Goal: Complete application form

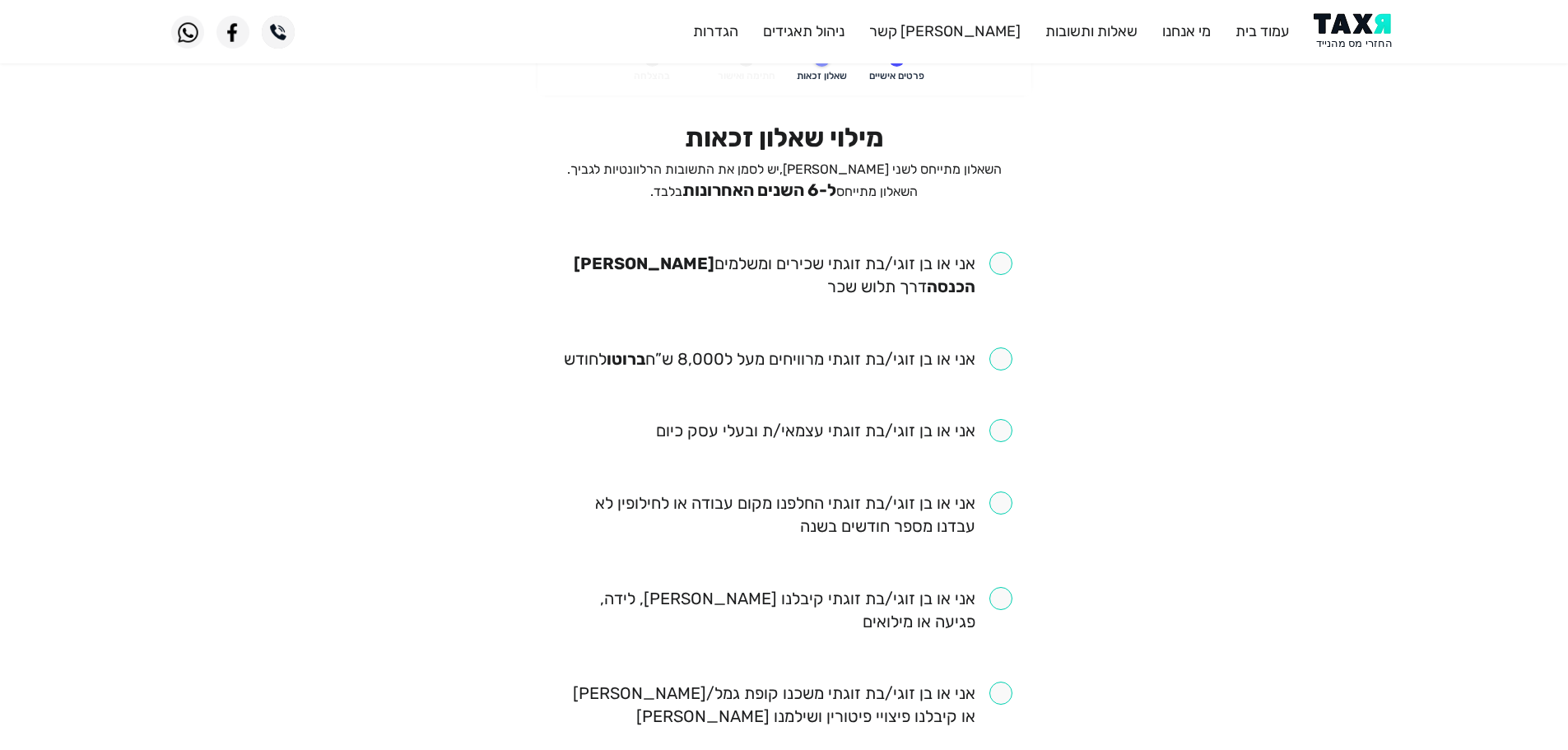
scroll to position [83, 0]
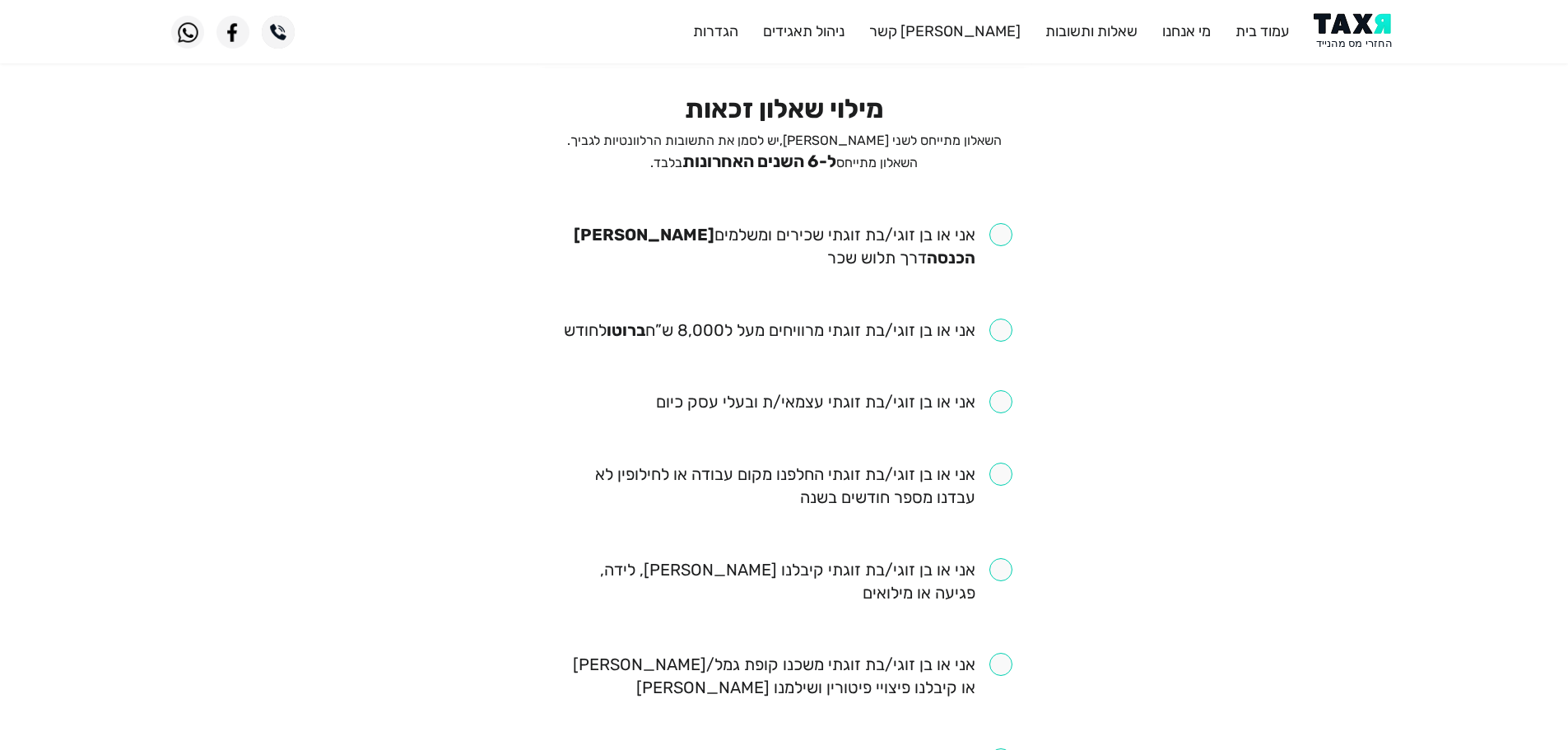
click at [1011, 237] on input "checkbox" at bounding box center [785, 246] width 456 height 46
checkbox input "true"
click at [1001, 327] on input "checkbox" at bounding box center [788, 330] width 448 height 23
checkbox input "true"
click at [998, 477] on input "checkbox" at bounding box center [785, 486] width 456 height 46
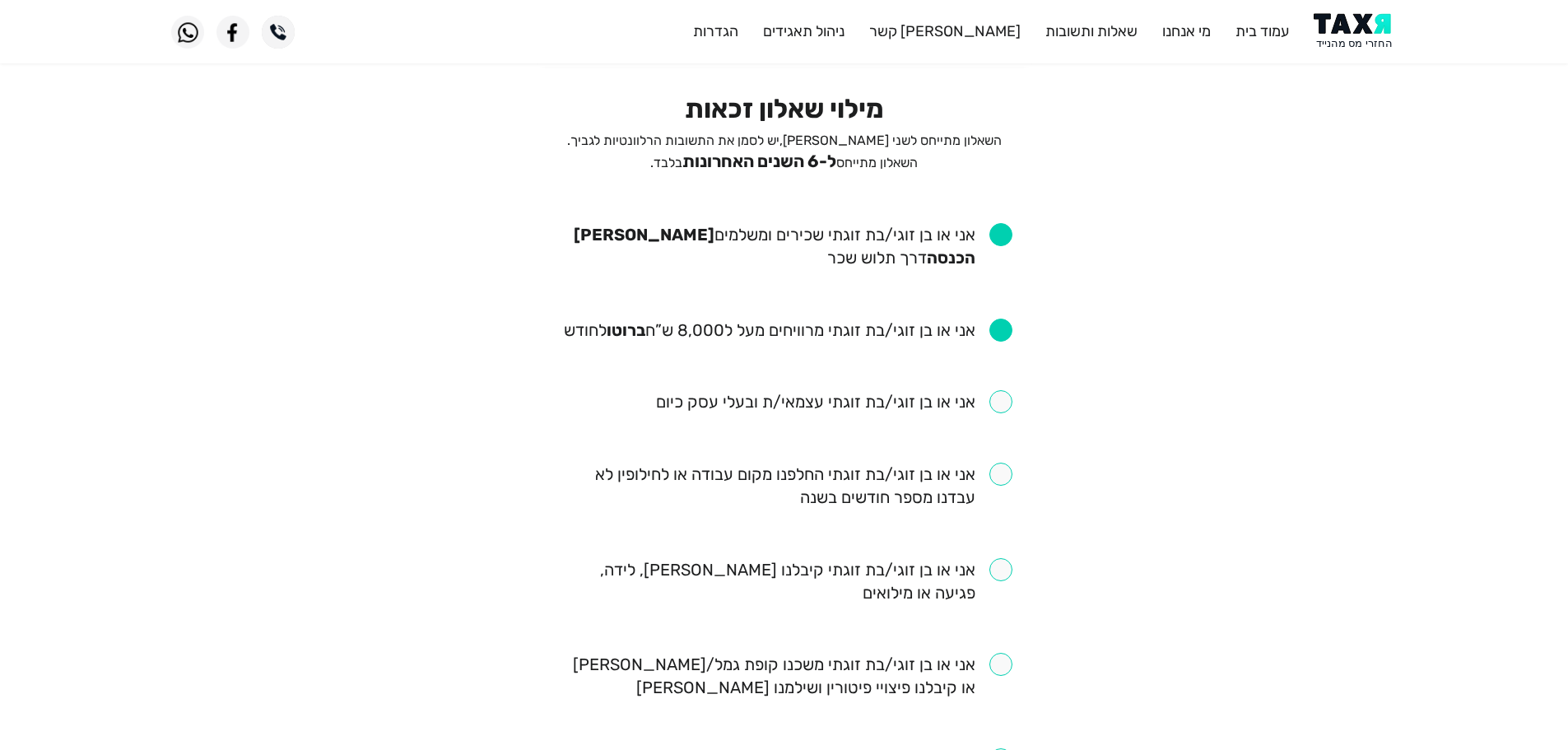
checkbox input "true"
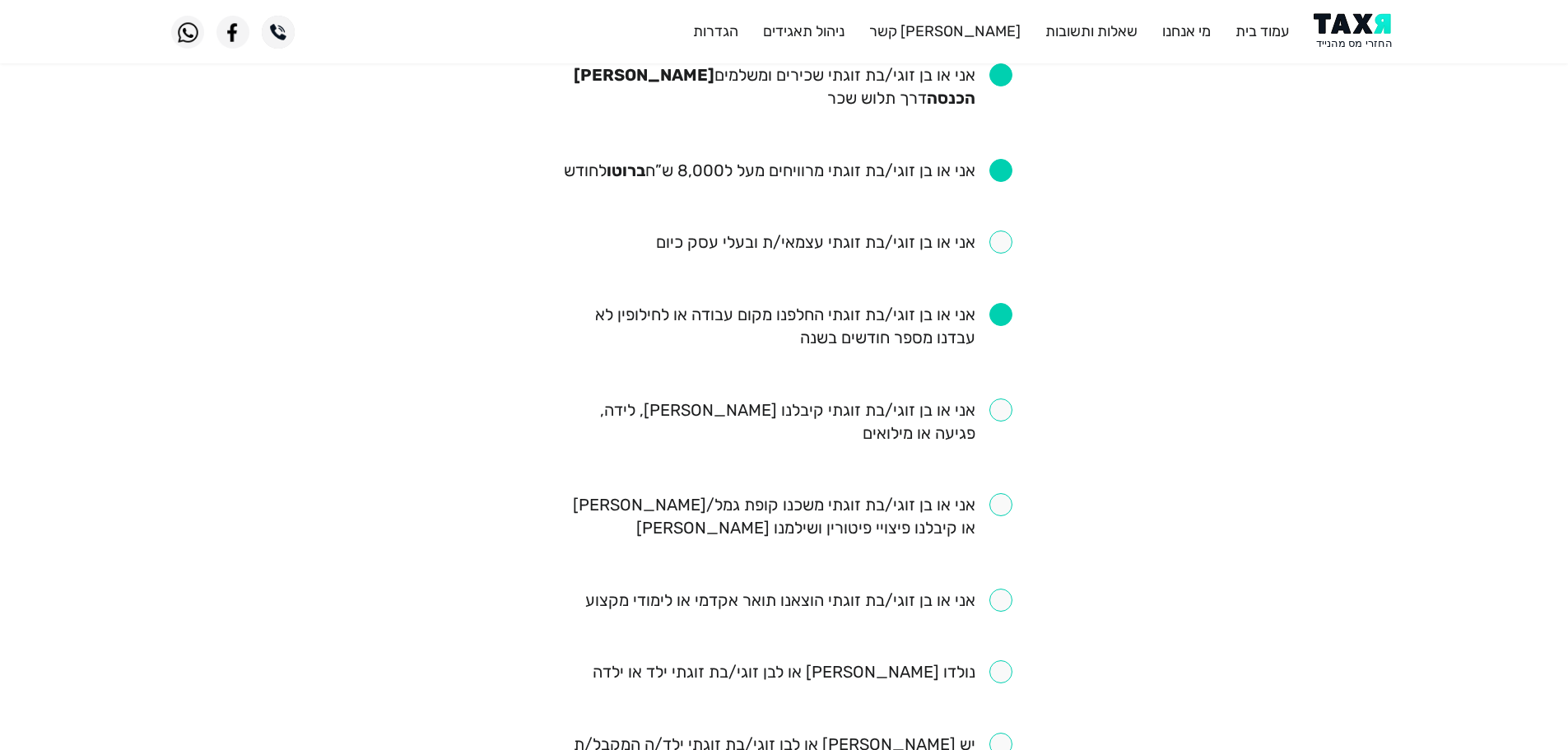
scroll to position [247, 0]
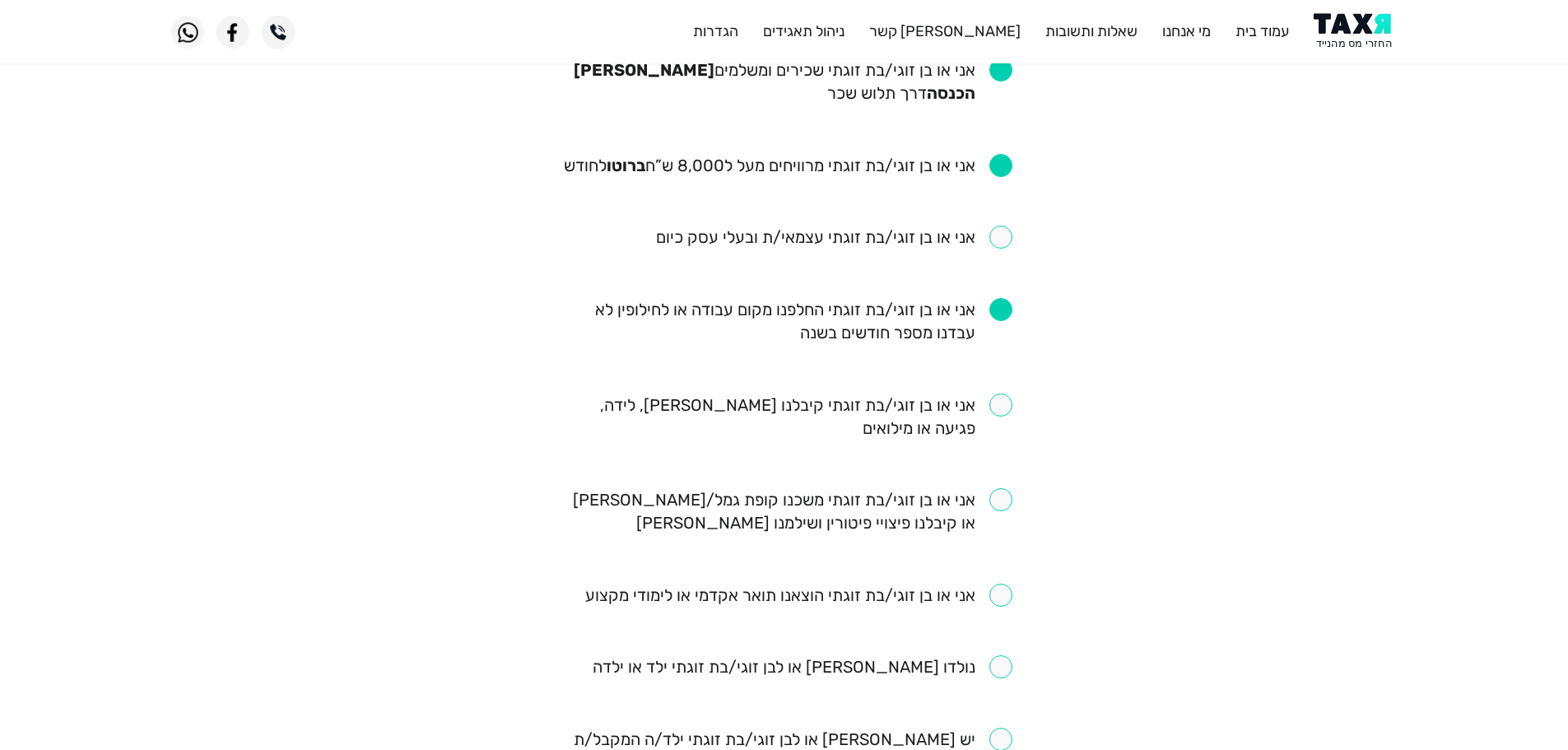
click at [1008, 410] on input "checkbox" at bounding box center [785, 416] width 456 height 46
checkbox input "true"
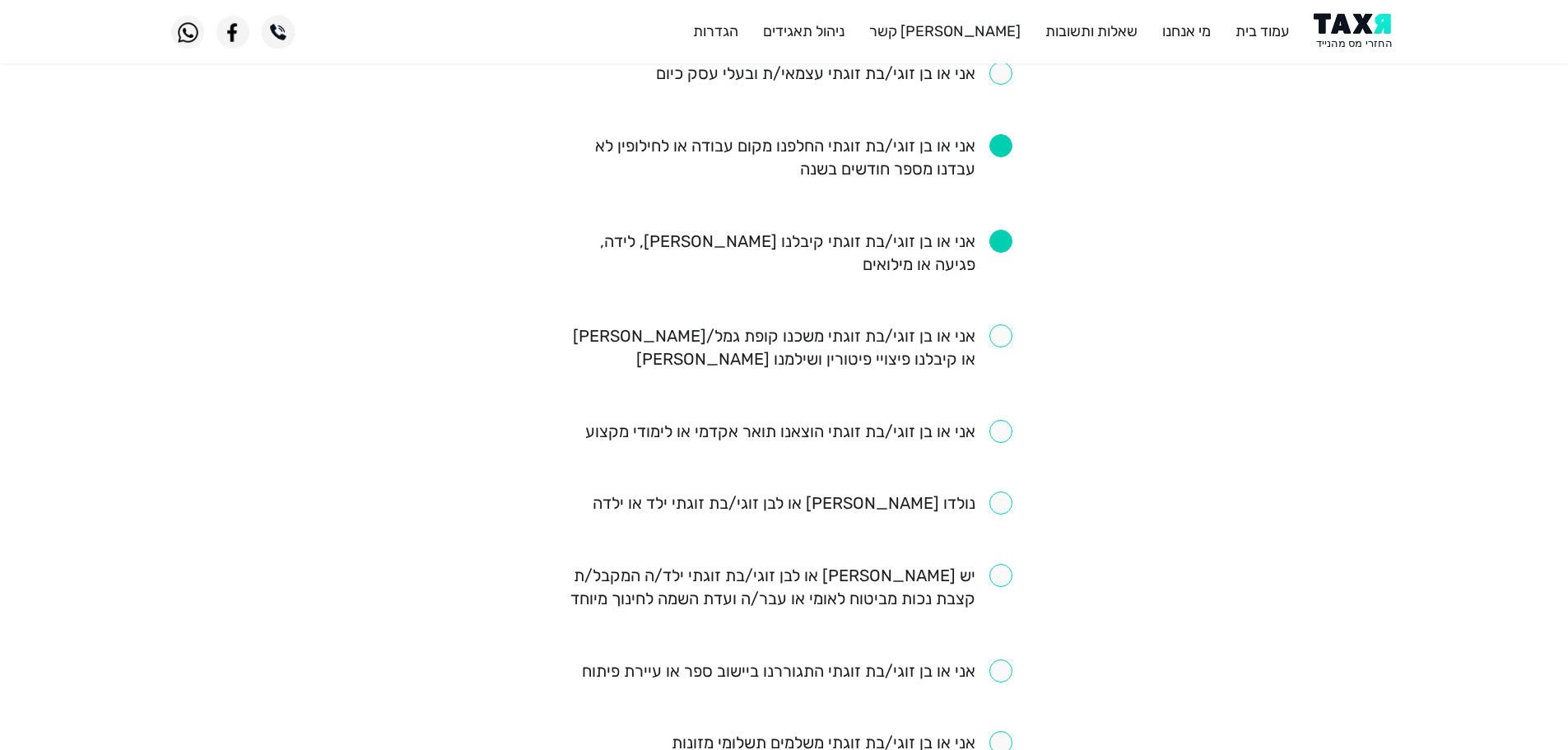
scroll to position [412, 0]
click at [1000, 504] on input "checkbox" at bounding box center [802, 502] width 419 height 23
checkbox input "true"
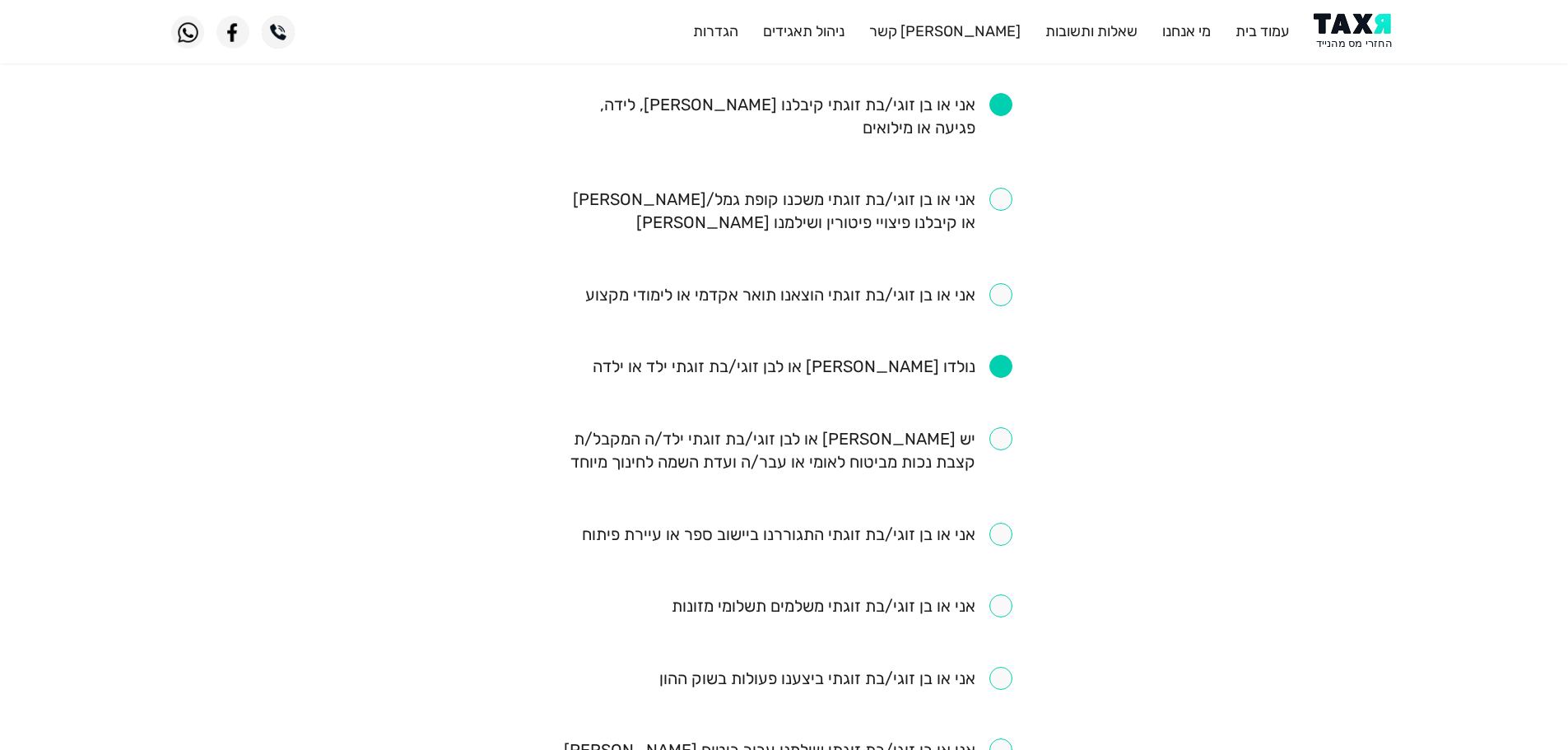
scroll to position [576, 0]
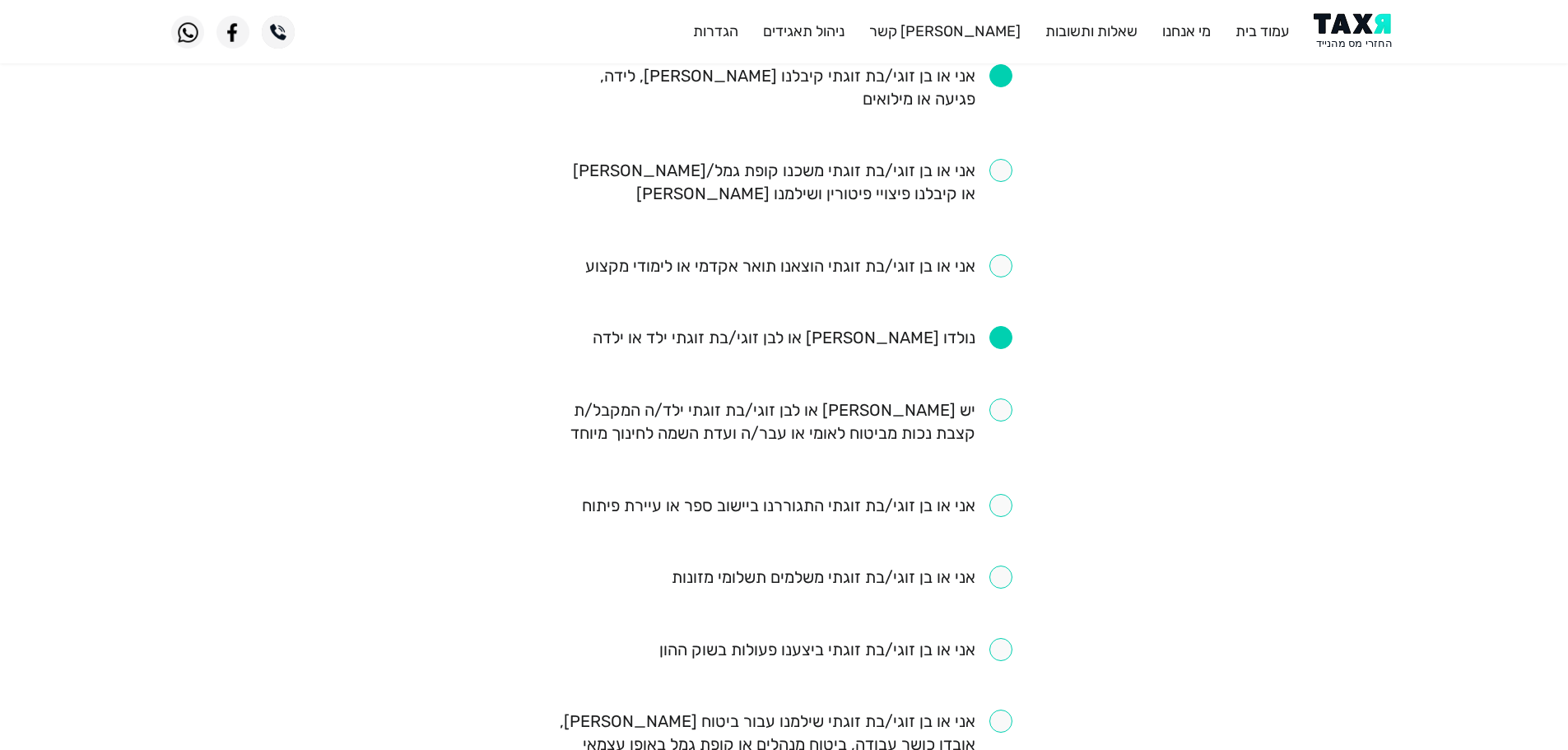
click at [1005, 269] on input "checkbox" at bounding box center [799, 265] width 427 height 23
checkbox input "true"
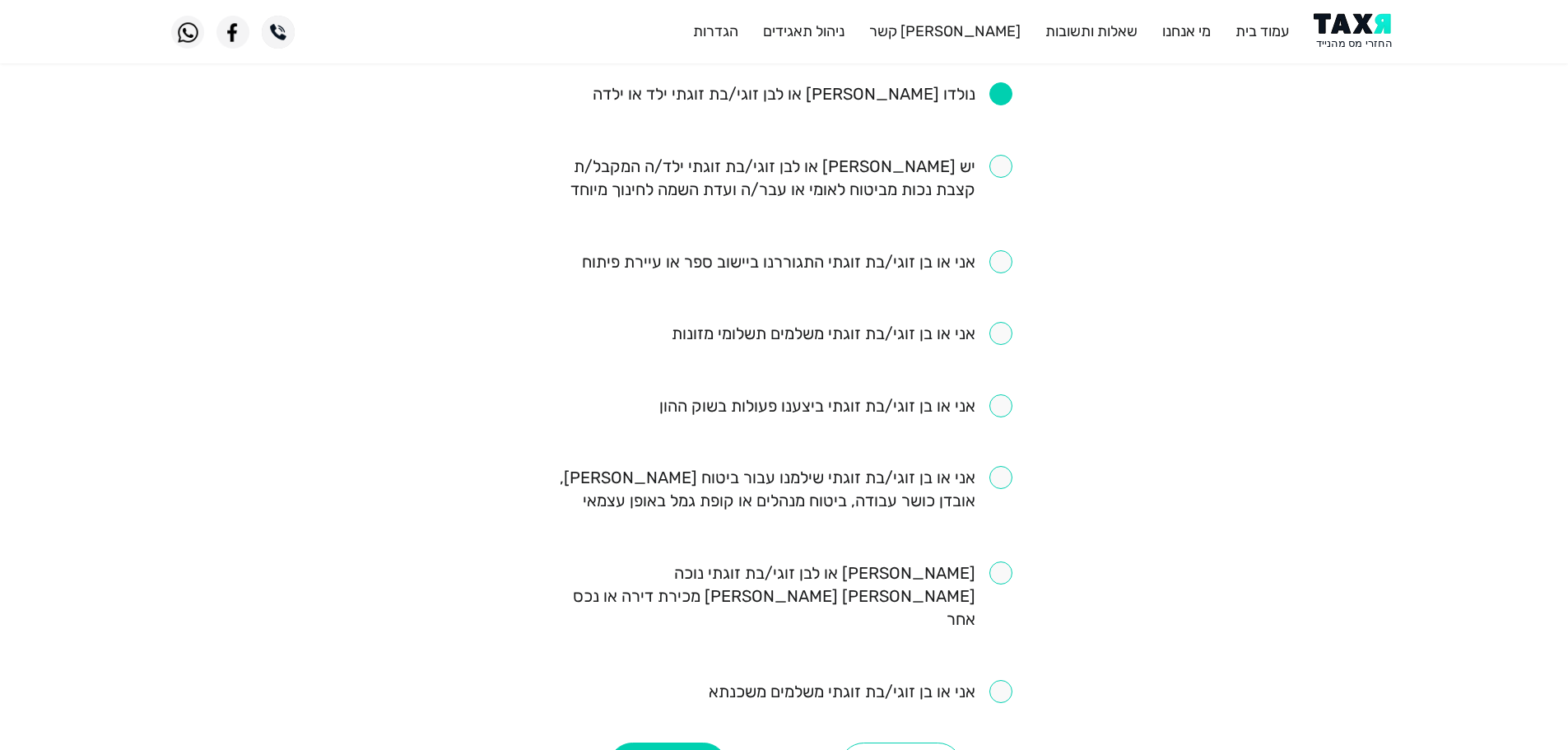
scroll to position [823, 0]
click at [1004, 253] on input "checkbox" at bounding box center [797, 259] width 431 height 23
checkbox input "true"
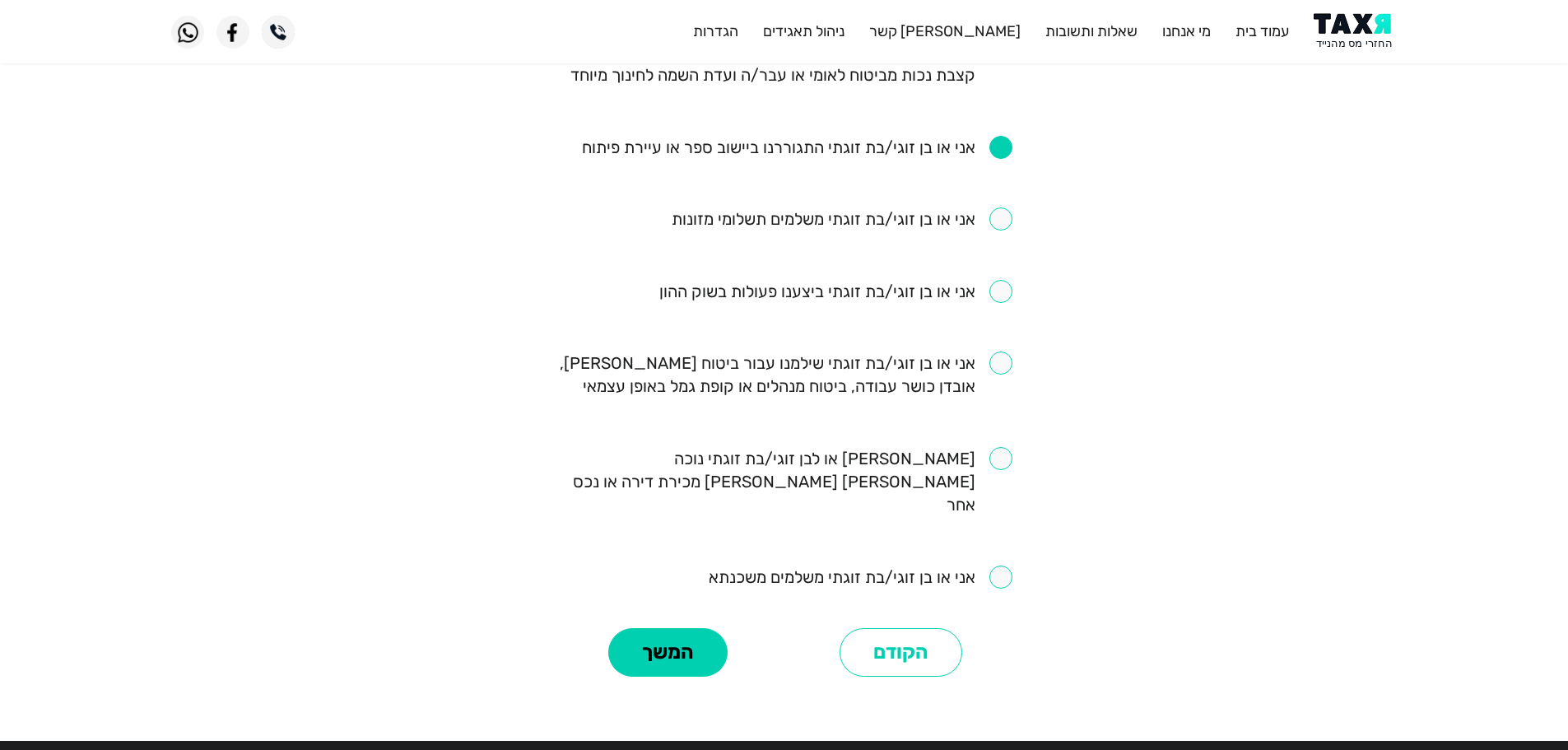
scroll to position [905, 0]
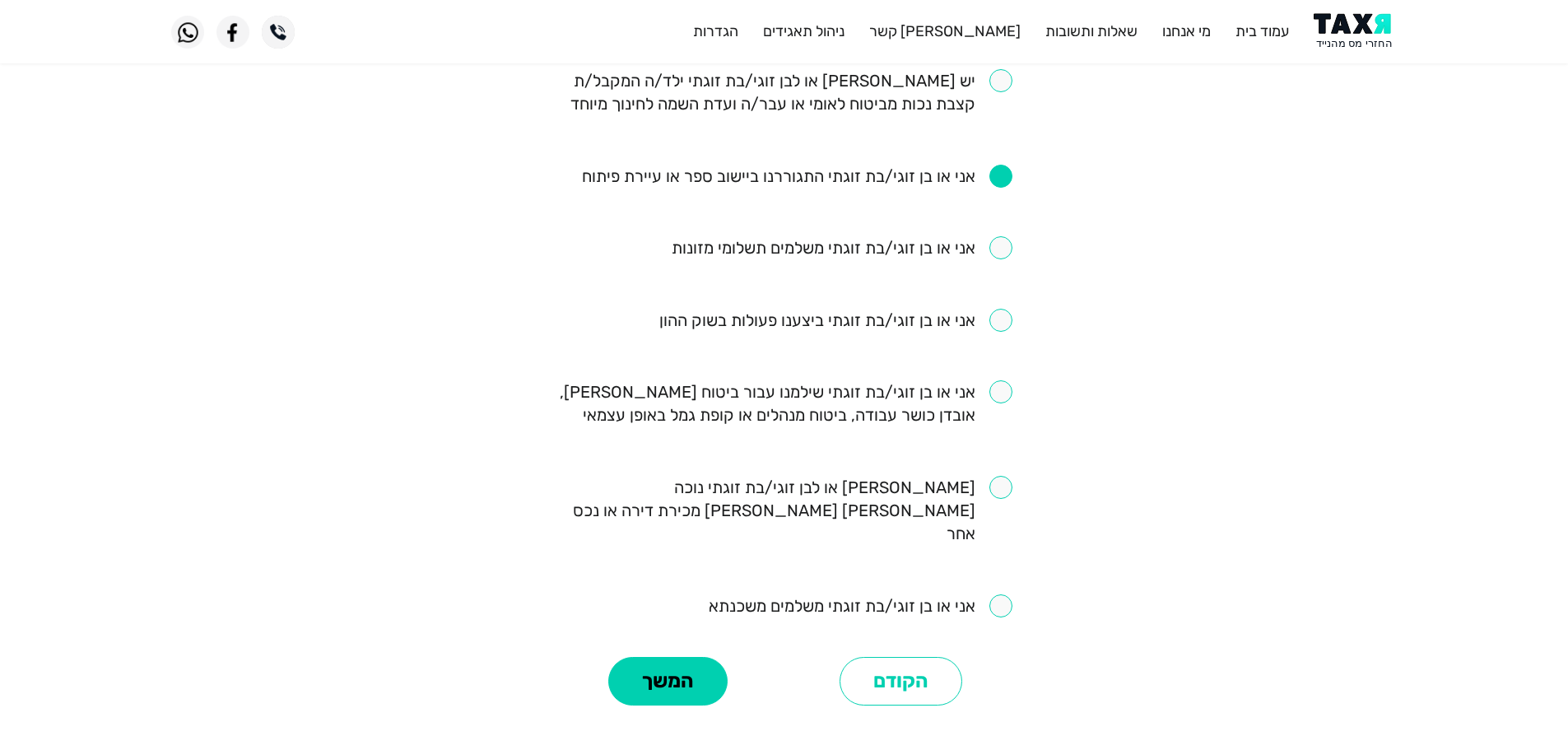
click at [996, 594] on input "checkbox" at bounding box center [861, 606] width 304 height 23
checkbox input "true"
click at [999, 396] on input "checkbox" at bounding box center [785, 403] width 456 height 46
checkbox input "true"
click at [703, 657] on button "המשך" at bounding box center [668, 681] width 119 height 49
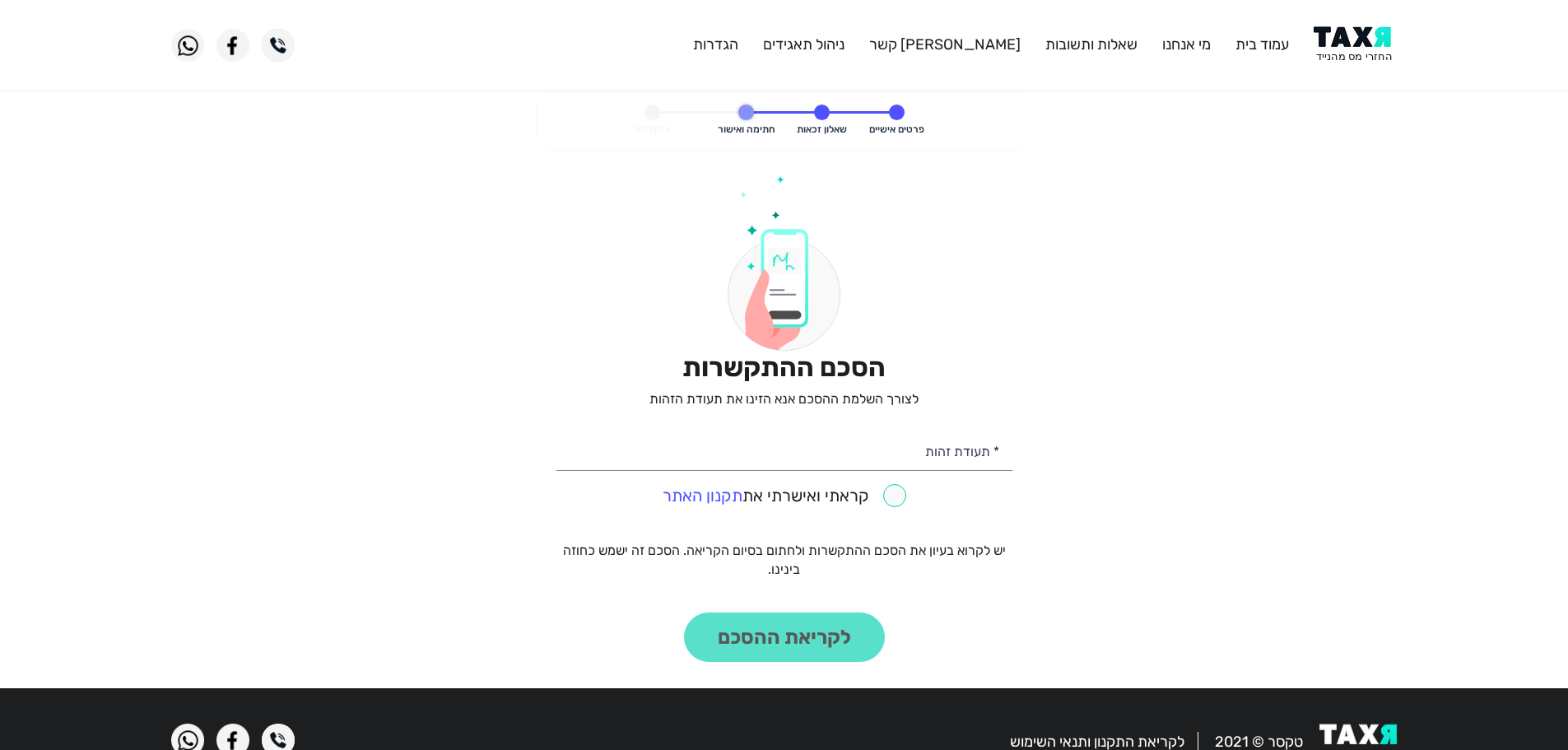
click at [1355, 42] on img at bounding box center [1355, 44] width 83 height 38
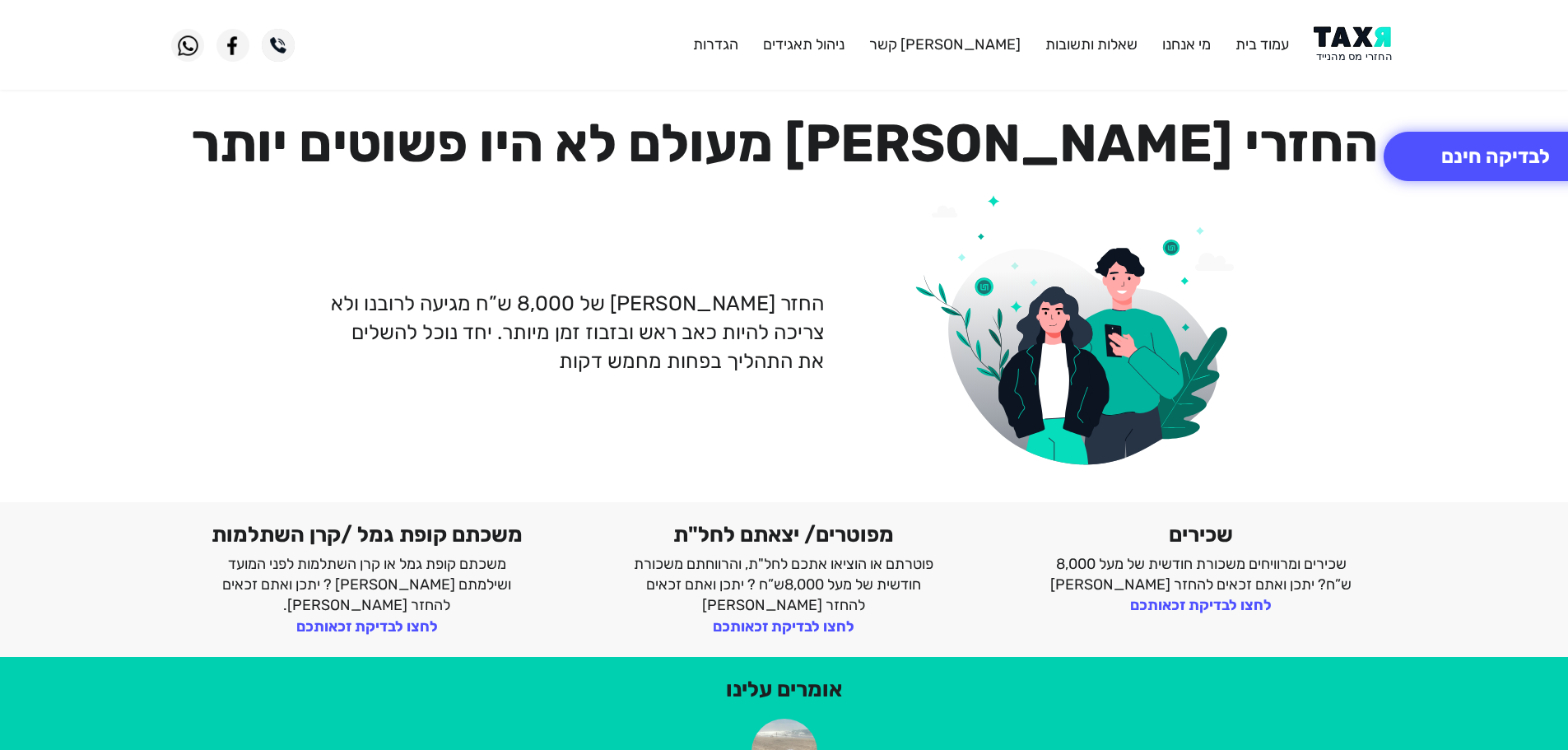
click at [1368, 51] on img at bounding box center [1355, 44] width 83 height 38
click at [1353, 43] on img at bounding box center [1355, 44] width 83 height 38
click at [1342, 44] on img at bounding box center [1355, 44] width 83 height 38
